Goal: Task Accomplishment & Management: Manage account settings

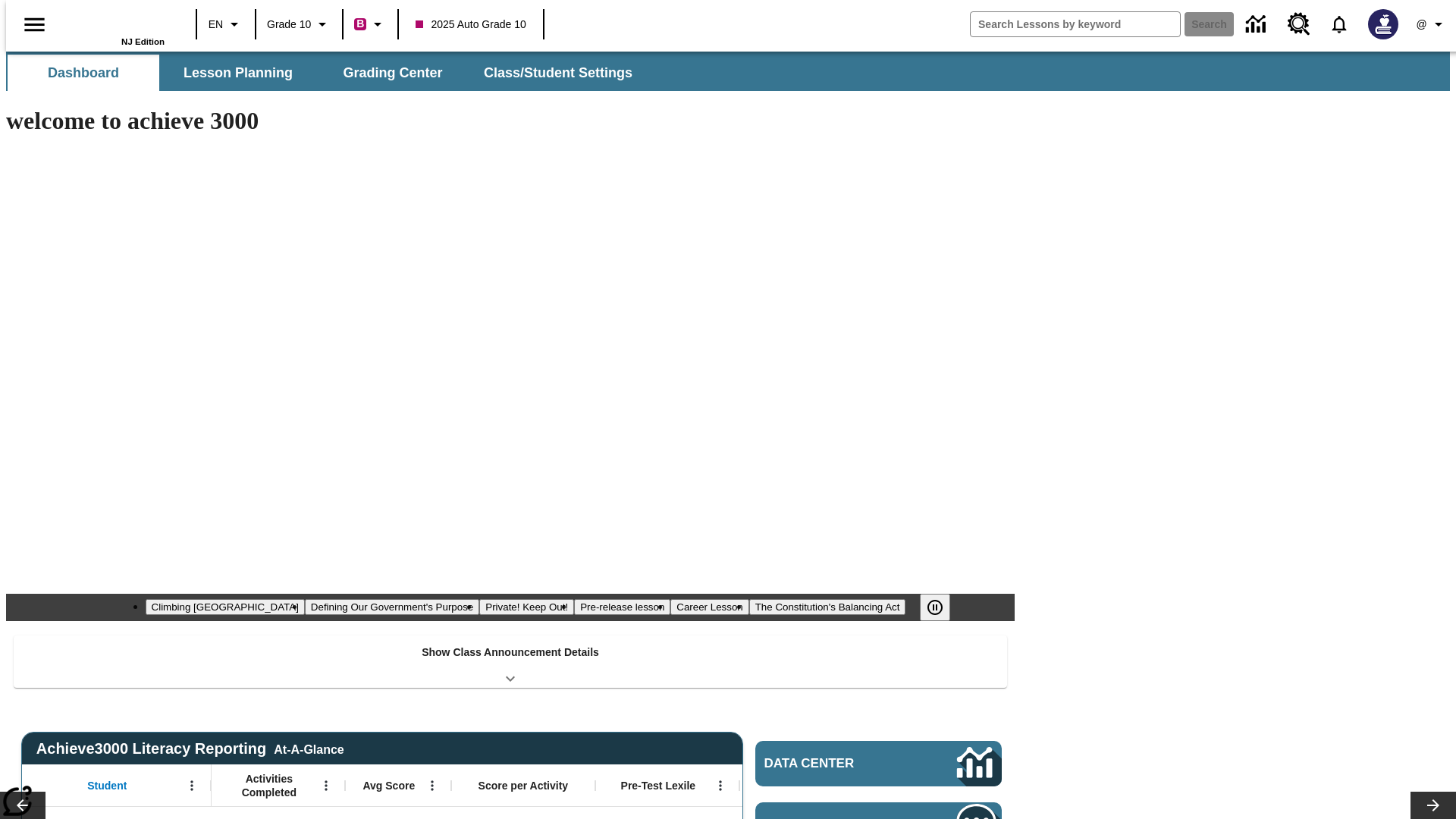
type input "-1"
click at [551, 73] on span "Class/Student Settings" at bounding box center [558, 73] width 148 height 17
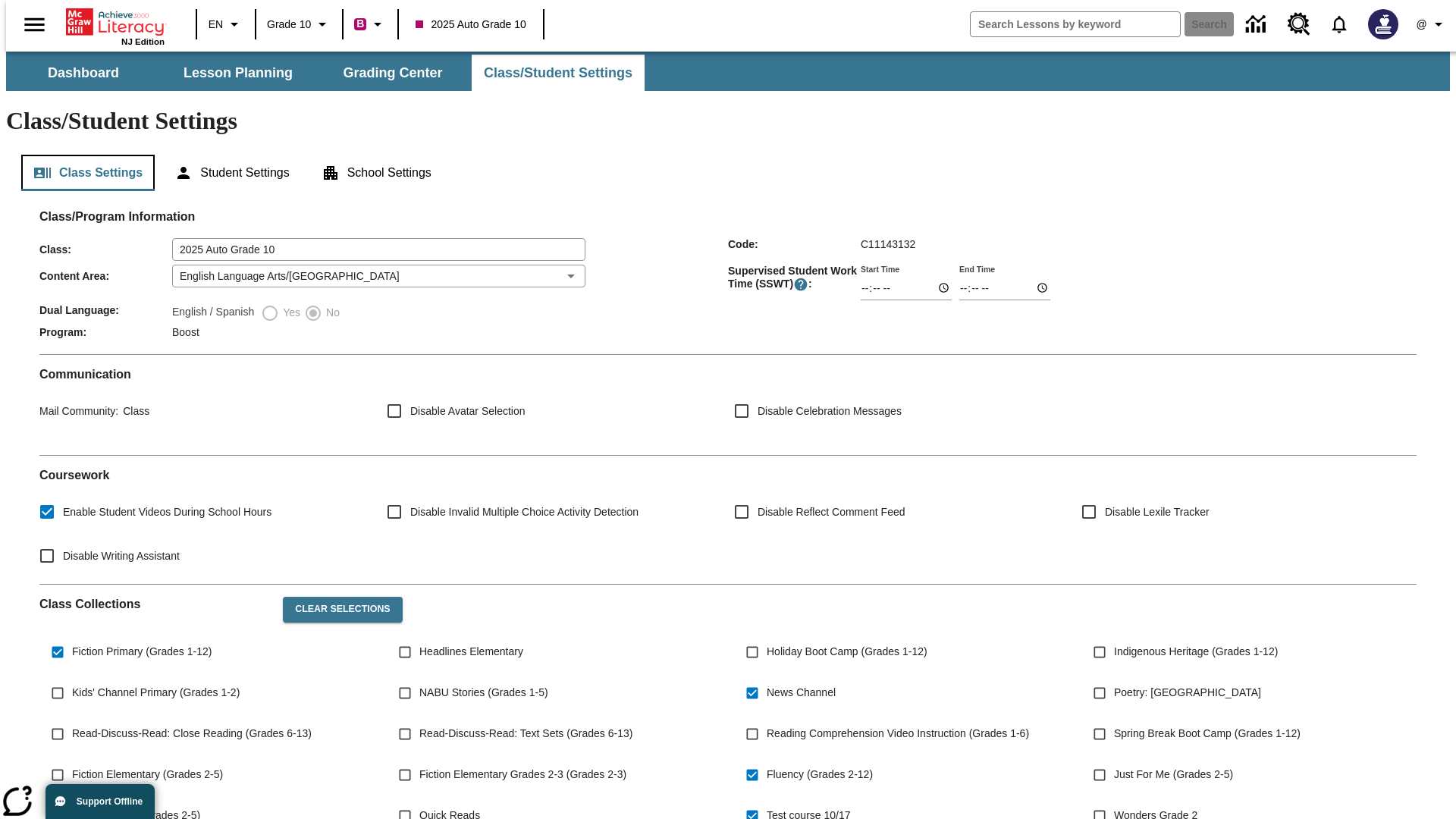
click at [82, 155] on button "Class Settings" at bounding box center [87, 173] width 133 height 37
type input "17:35"
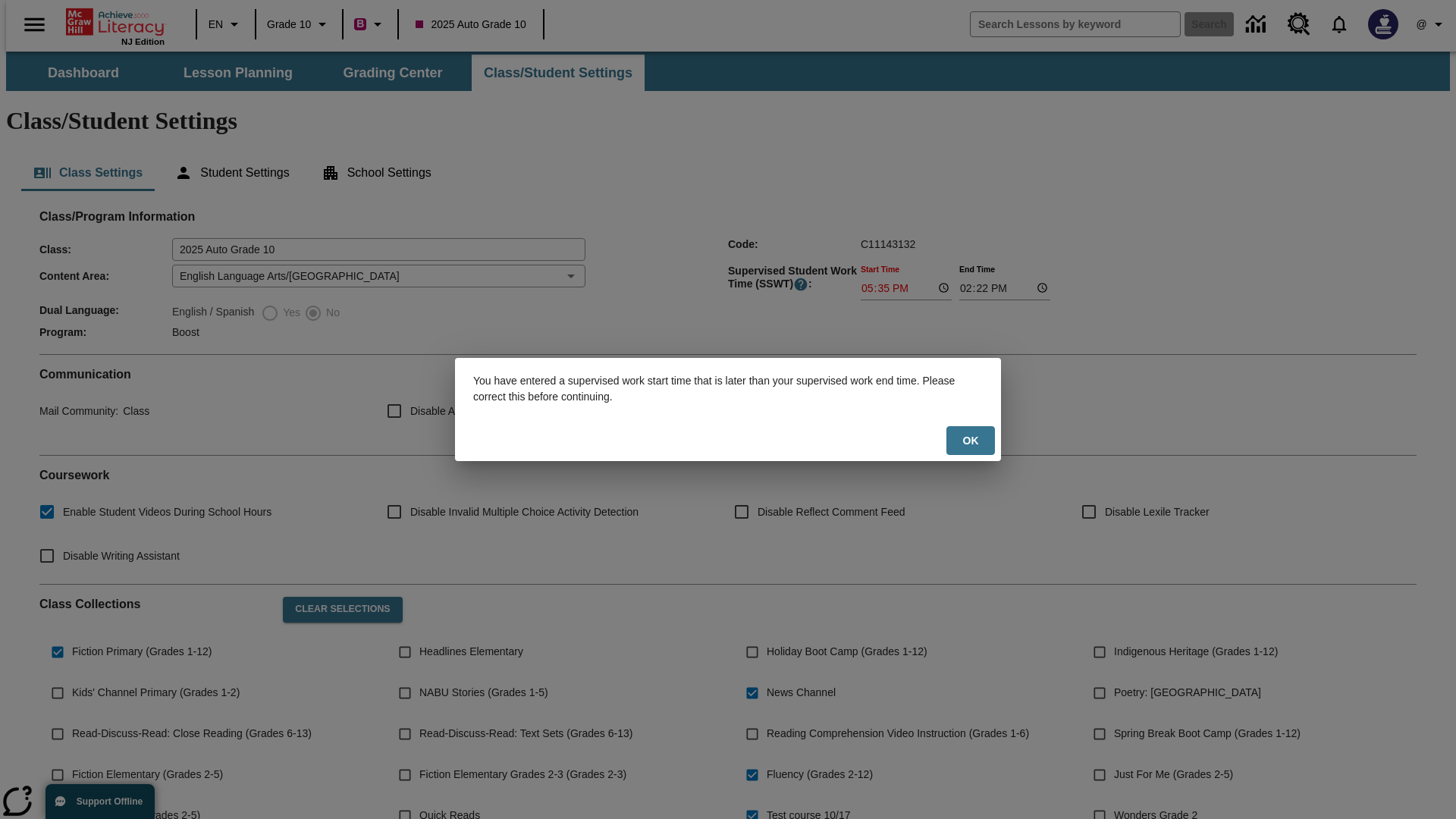
scroll to position [222, 0]
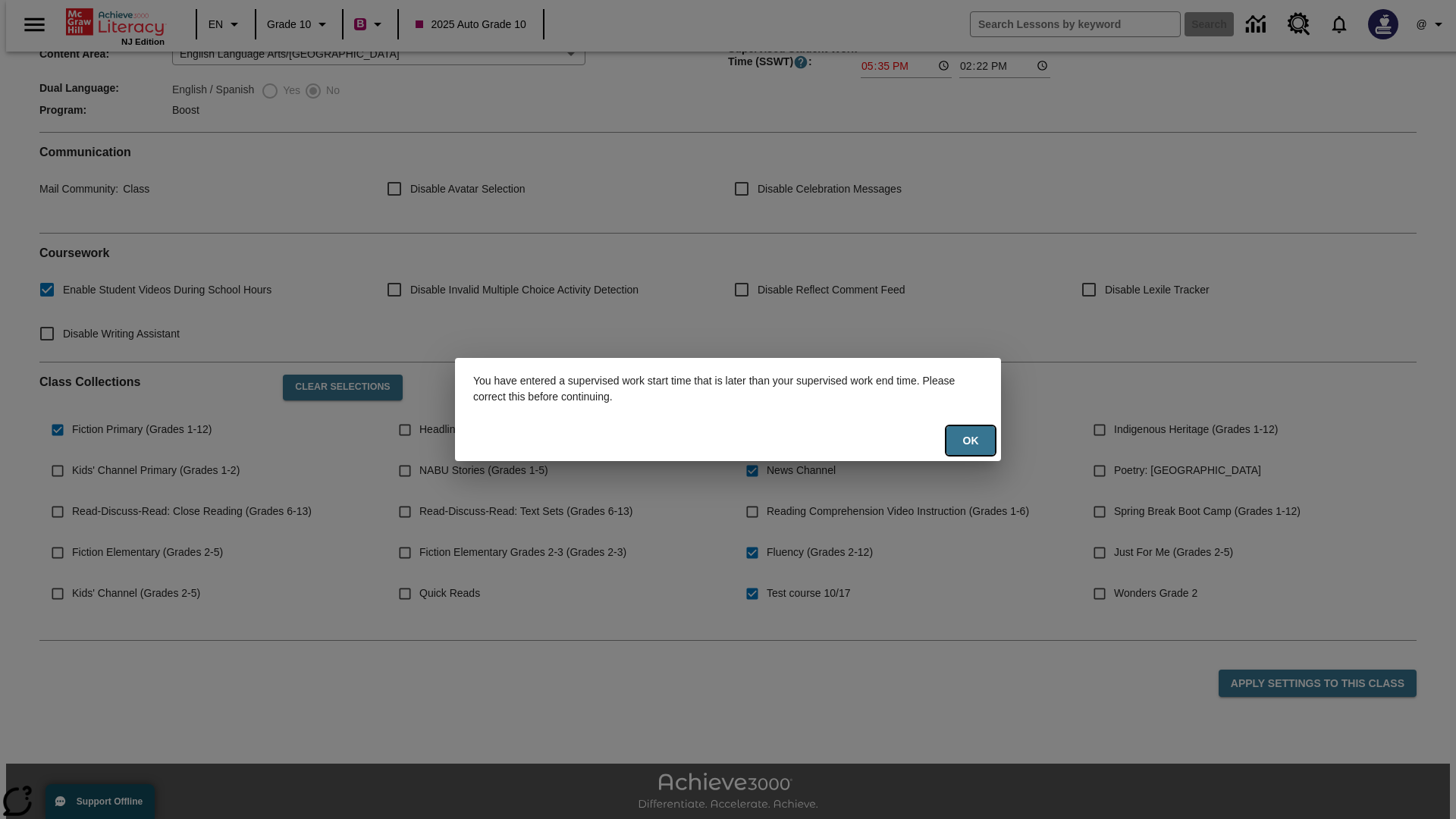
click at [970, 440] on button "Ok" at bounding box center [970, 440] width 48 height 29
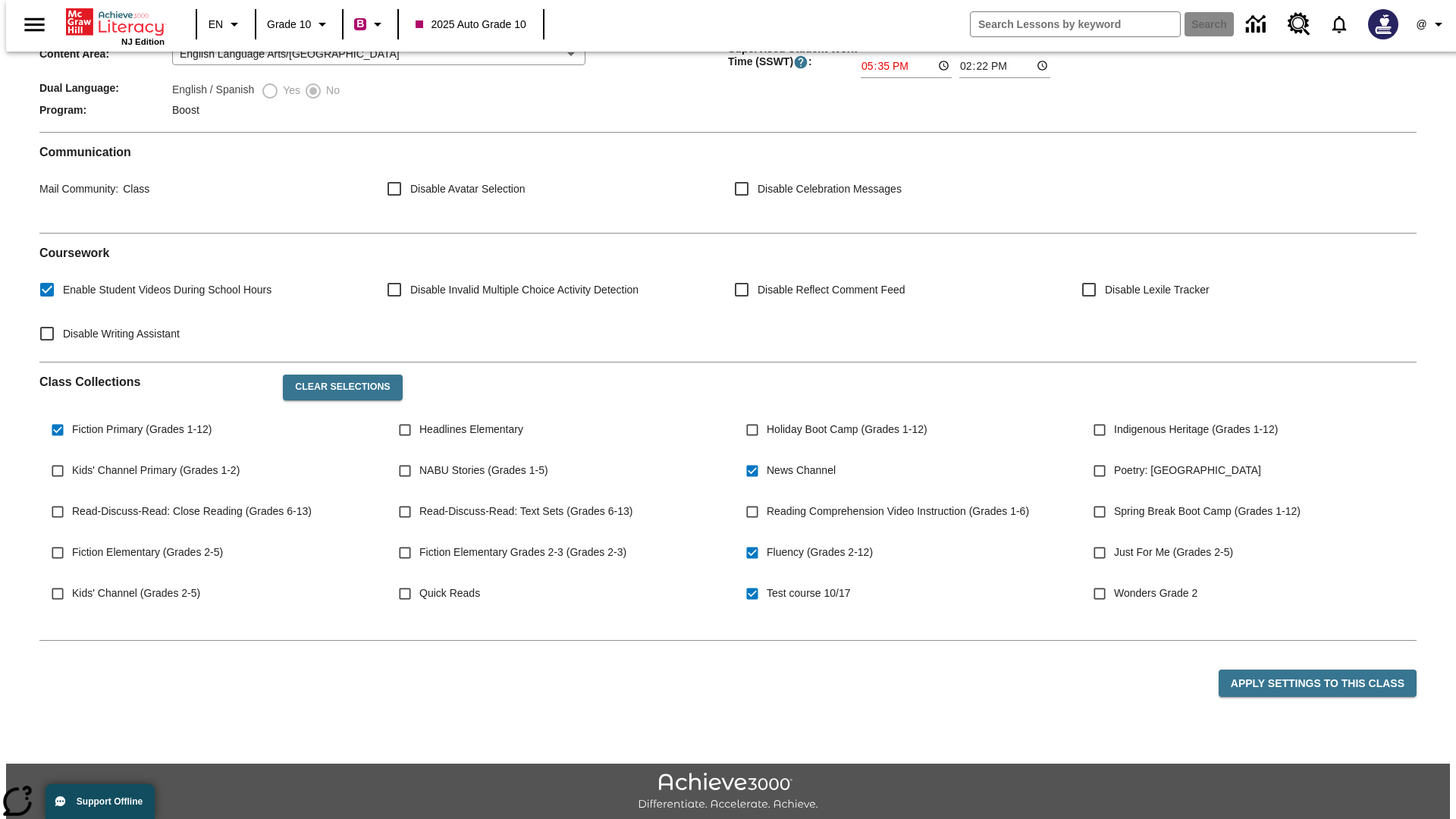
type input "17:35"
click at [1327, 670] on button "Apply Settings to this Class" at bounding box center [1317, 684] width 197 height 28
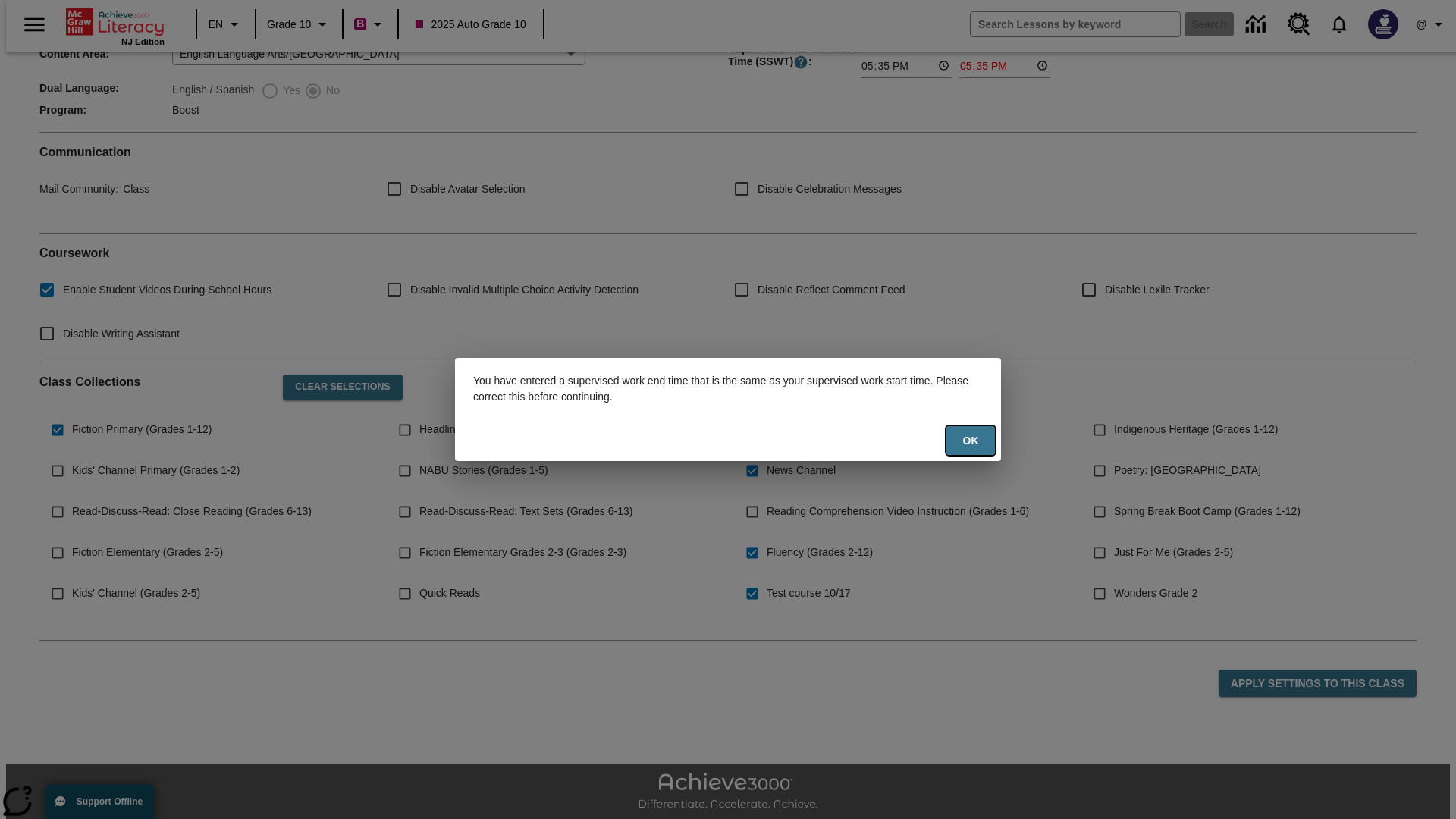
click at [970, 440] on button "Ok" at bounding box center [970, 440] width 48 height 29
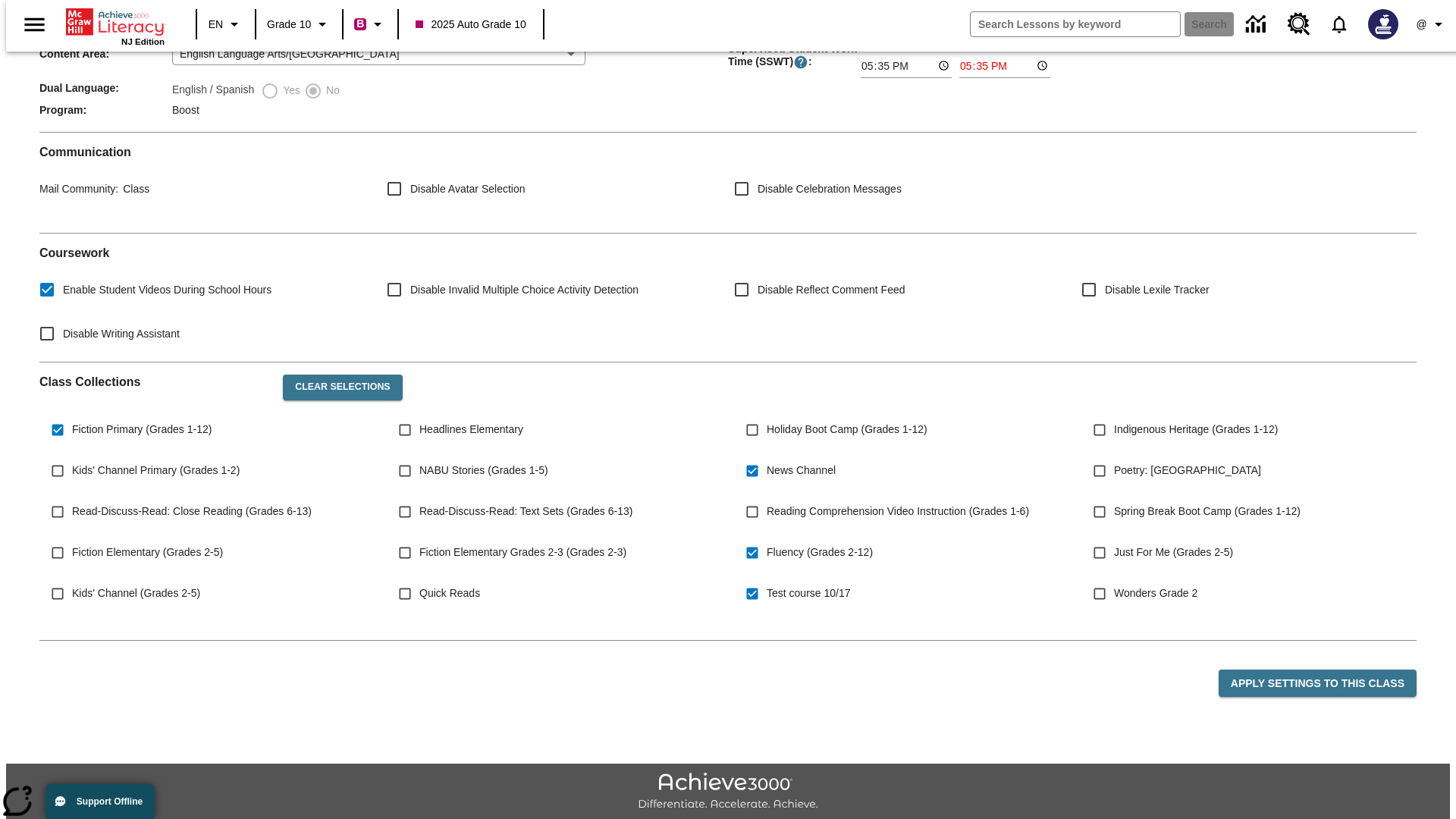
type input "23:35"
